Goal: Find specific page/section: Find specific page/section

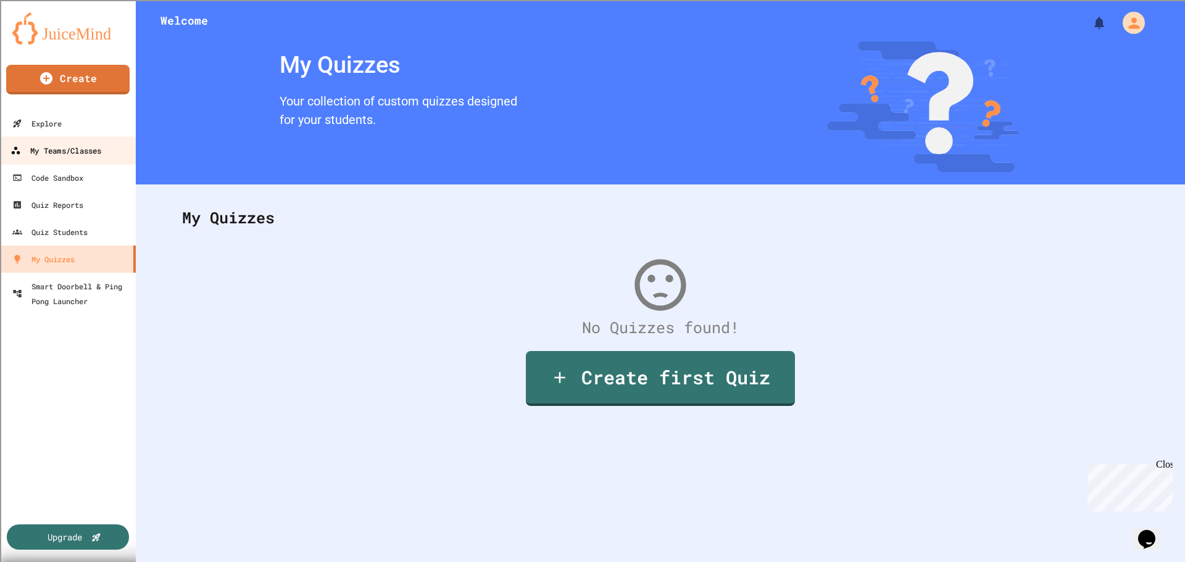
click at [54, 149] on div "My Teams/Classes" at bounding box center [55, 150] width 91 height 15
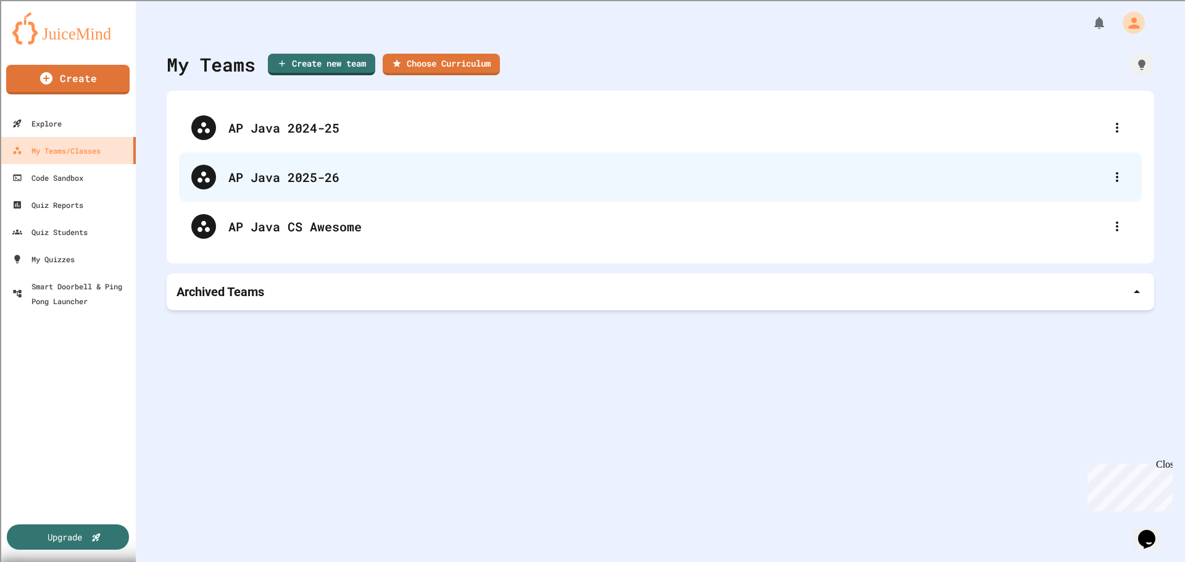
click at [255, 178] on div "AP Java 2025-26" at bounding box center [666, 177] width 877 height 19
